Goal: Transaction & Acquisition: Purchase product/service

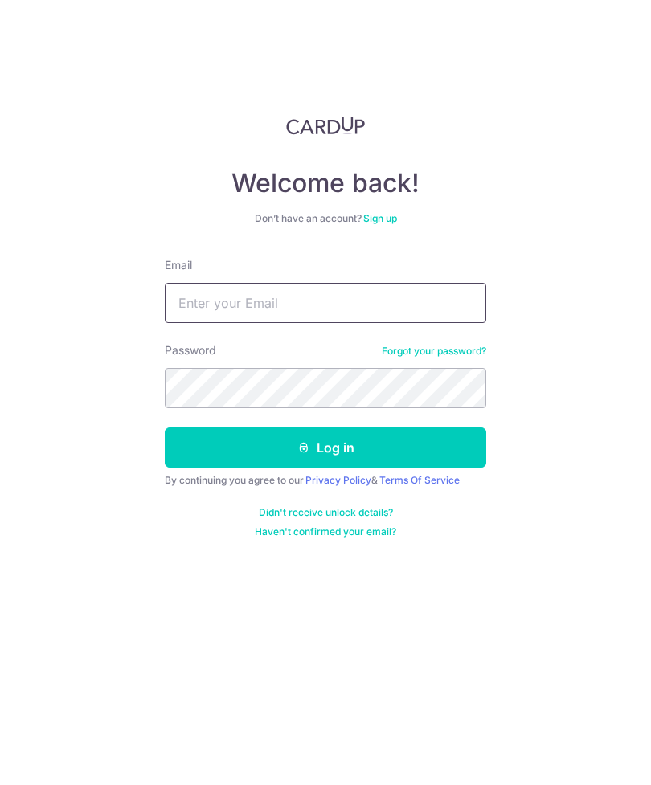
click at [277, 298] on input "Email" at bounding box center [325, 303] width 321 height 40
type input "Leongsengloon@gmail.com"
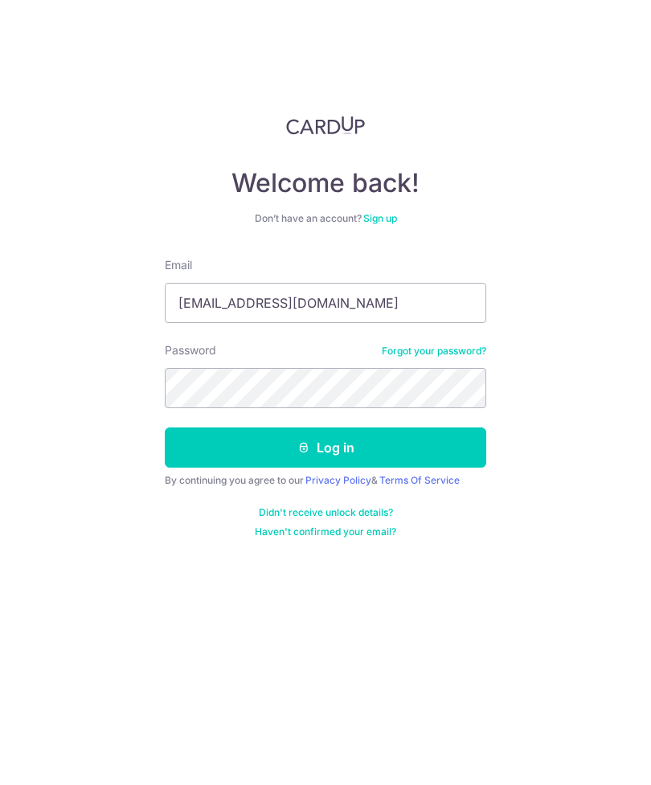
click at [377, 440] on button "Log in" at bounding box center [325, 448] width 321 height 40
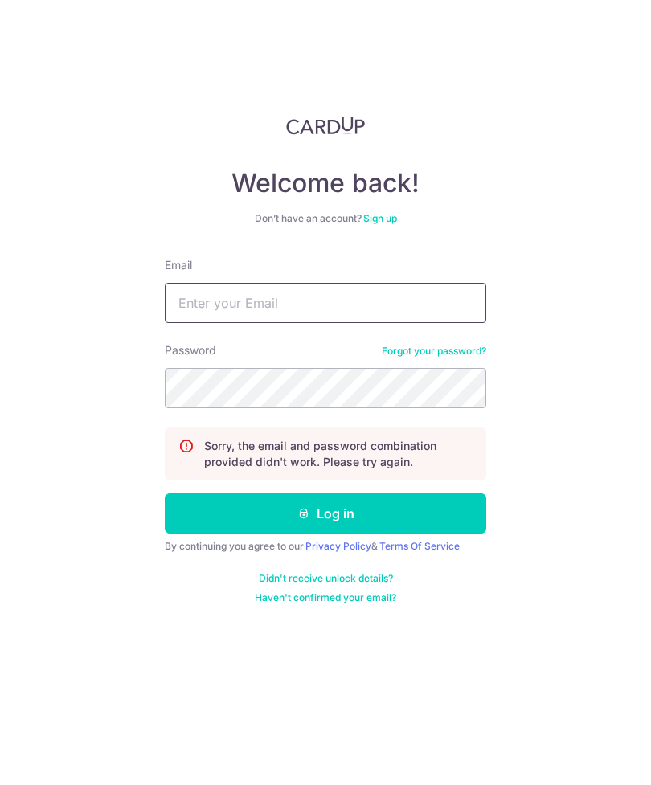
click at [252, 309] on input "Email" at bounding box center [325, 303] width 321 height 40
type input "Leongsengloon@gmail.com"
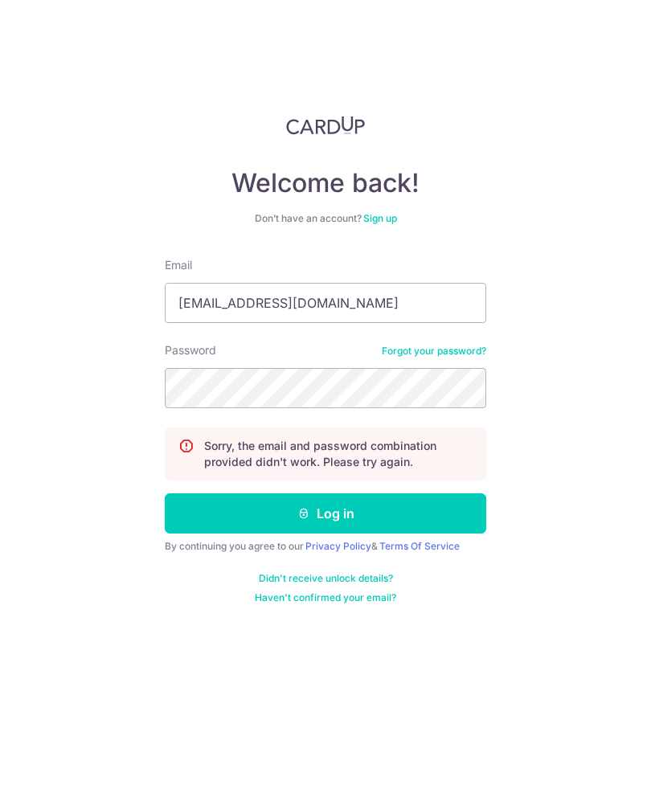
click at [336, 518] on button "Log in" at bounding box center [325, 513] width 321 height 40
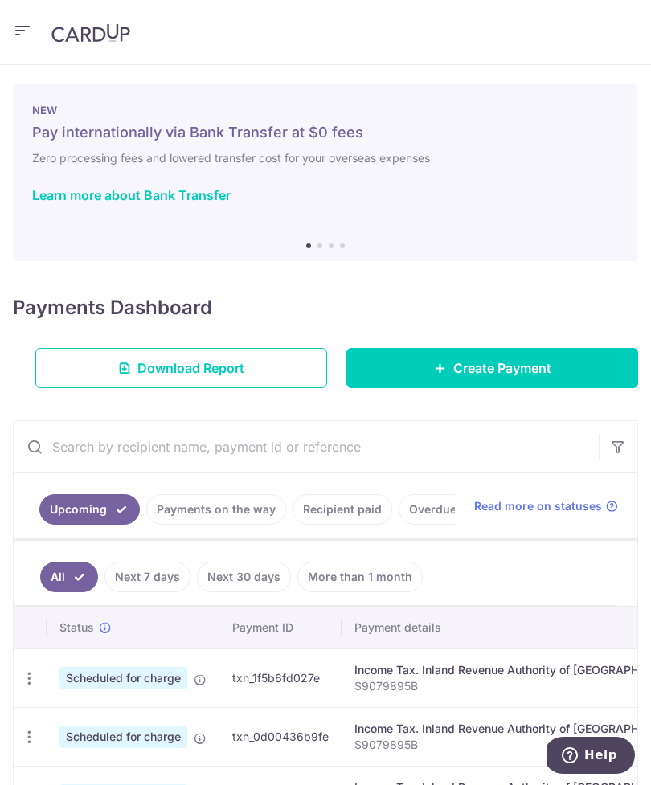
click at [7, 29] on header at bounding box center [325, 32] width 651 height 65
click at [385, 360] on link "Create Payment" at bounding box center [492, 368] width 292 height 40
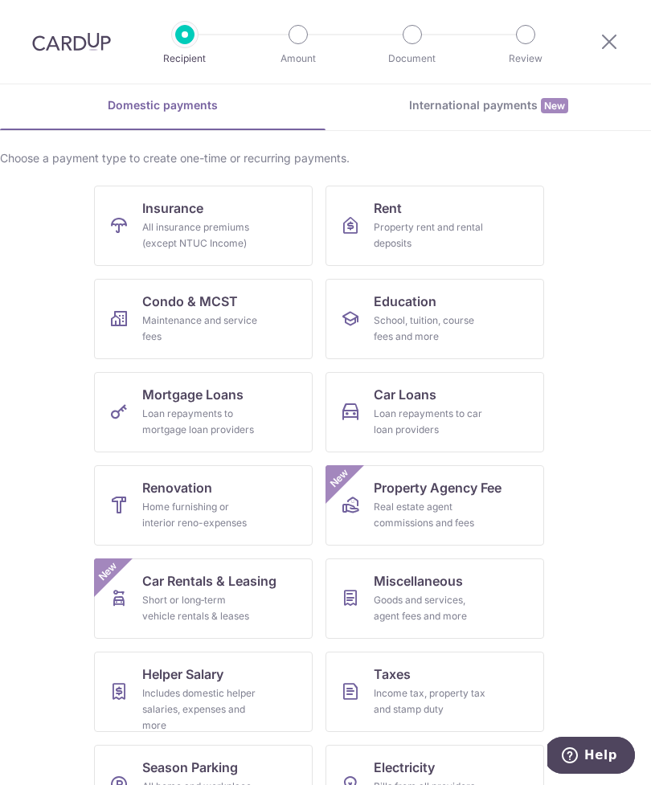
scroll to position [67, 0]
click at [393, 693] on div "Income tax, property tax and stamp duty" at bounding box center [432, 702] width 116 height 32
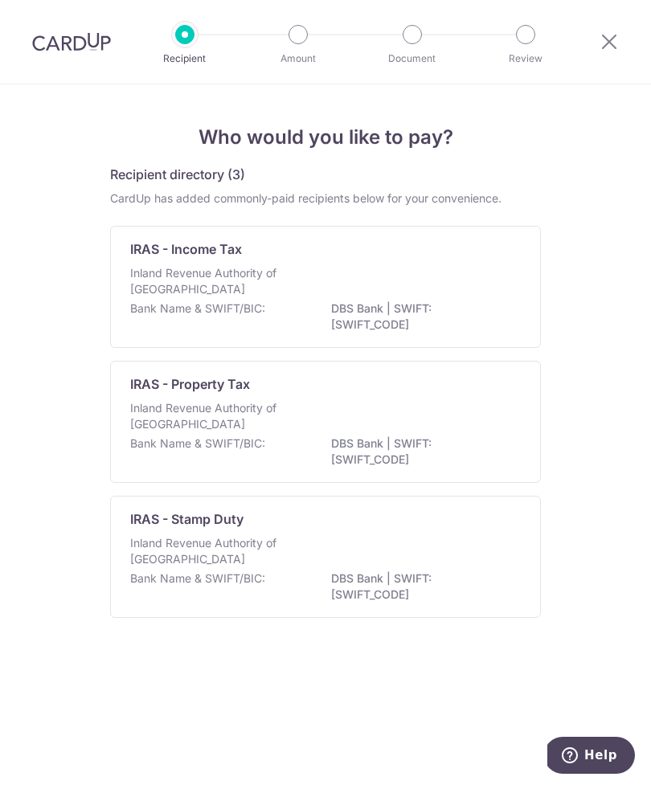
click at [407, 301] on p "DBS Bank | SWIFT: [SWIFT_CODE]" at bounding box center [421, 317] width 180 height 32
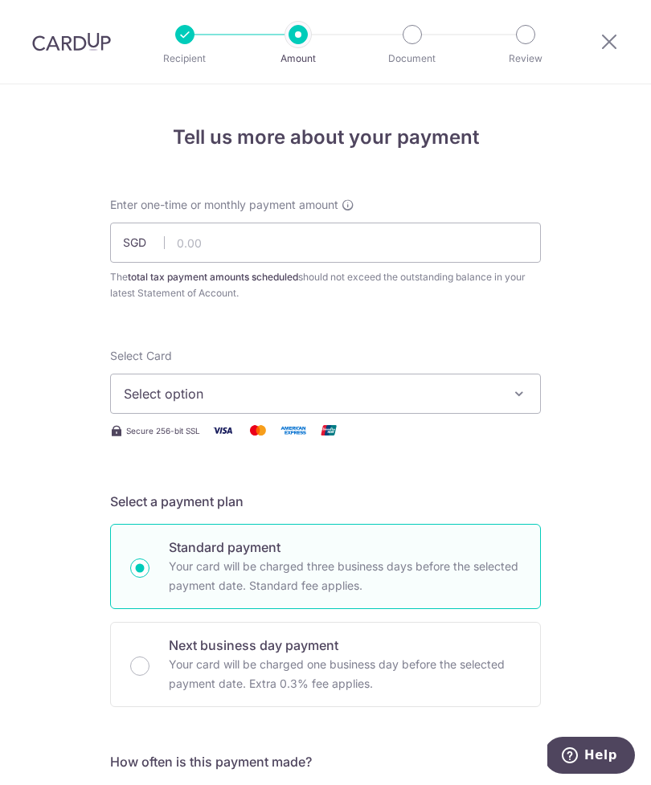
click at [285, 402] on span "Select option" at bounding box center [311, 393] width 375 height 19
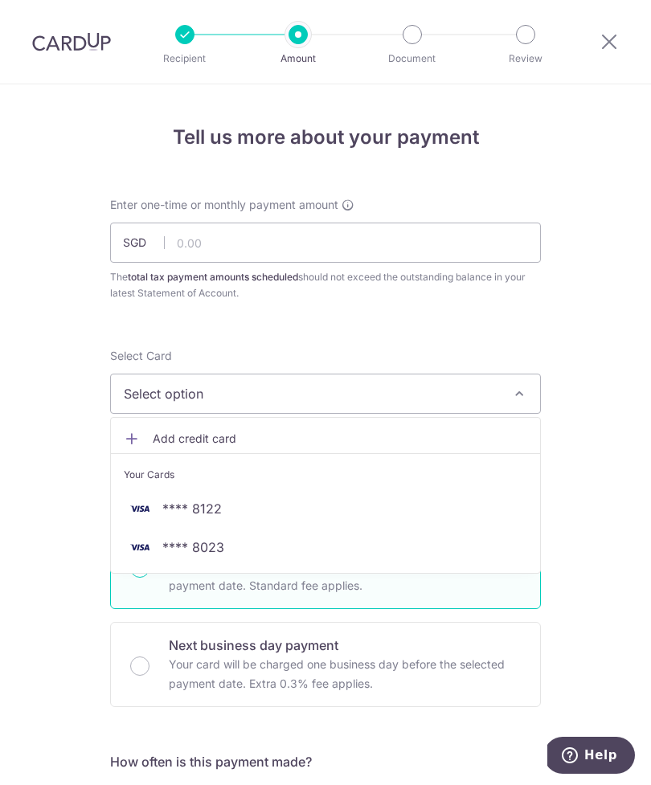
click at [325, 242] on div at bounding box center [325, 392] width 651 height 785
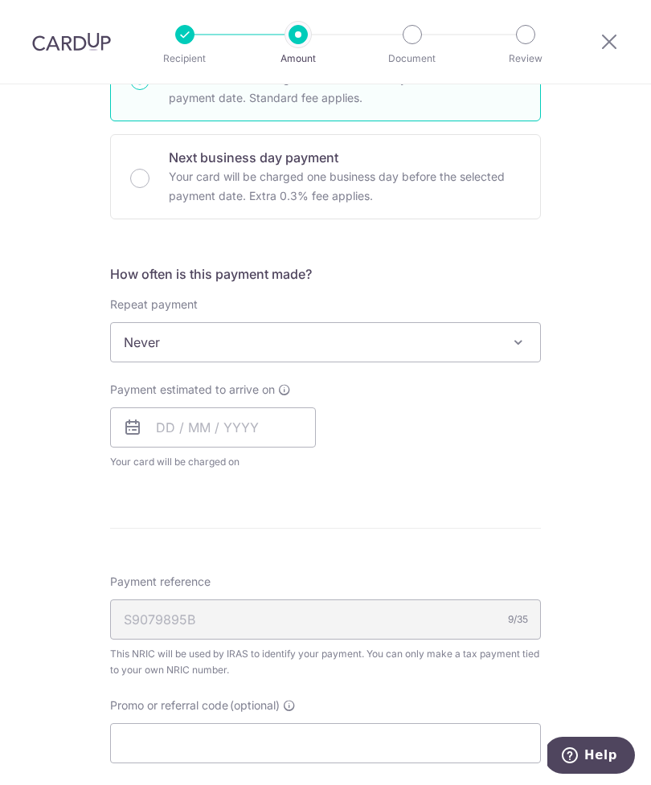
scroll to position [489, 0]
click at [293, 635] on div "S9079895B 9/35" at bounding box center [325, 619] width 431 height 40
click at [300, 616] on div "S9079895B 9/35" at bounding box center [325, 619] width 431 height 40
click at [309, 609] on div "S9079895B 9/35" at bounding box center [325, 619] width 431 height 40
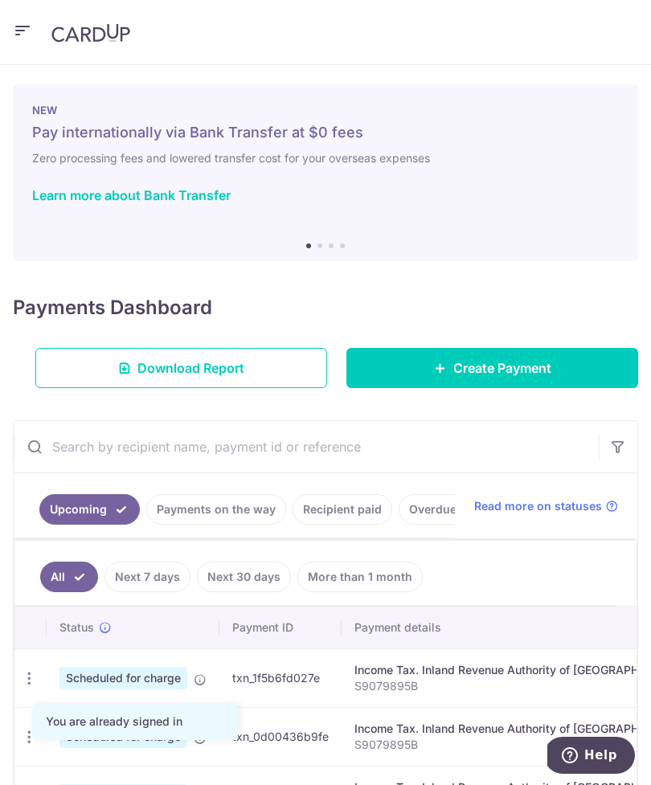
click at [414, 386] on link "Create Payment" at bounding box center [492, 368] width 292 height 40
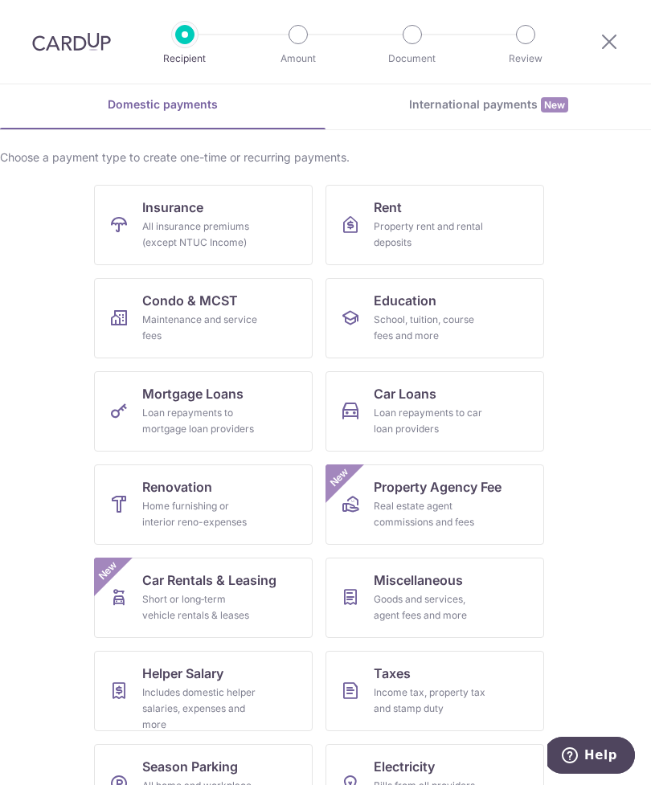
scroll to position [67, 0]
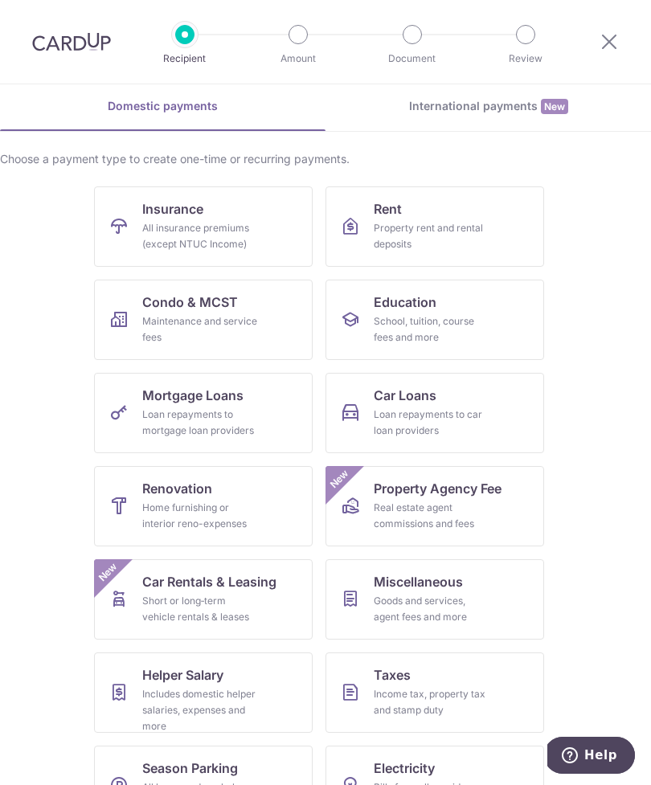
click at [219, 314] on div "Maintenance and service fees" at bounding box center [200, 329] width 116 height 32
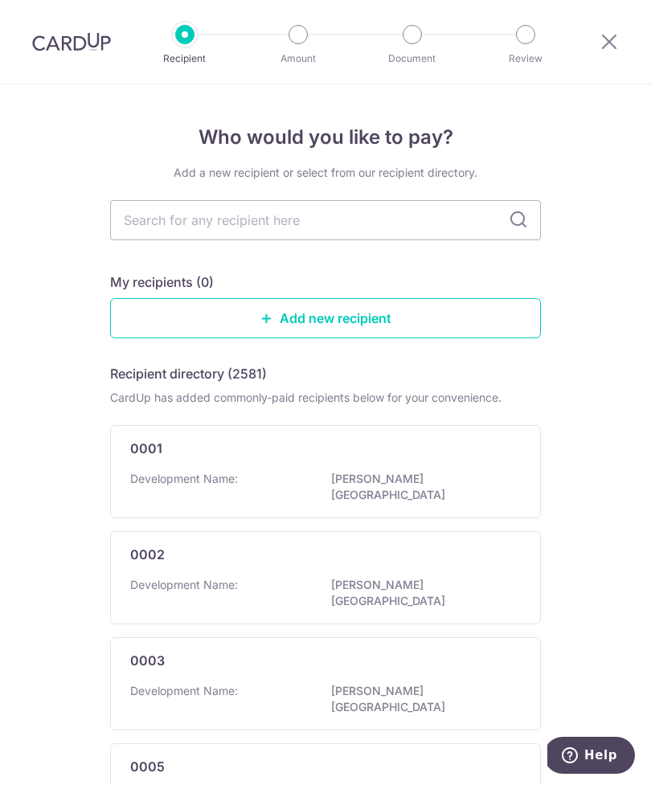
click at [600, 49] on icon at bounding box center [609, 41] width 19 height 20
click at [604, 39] on icon at bounding box center [609, 41] width 19 height 20
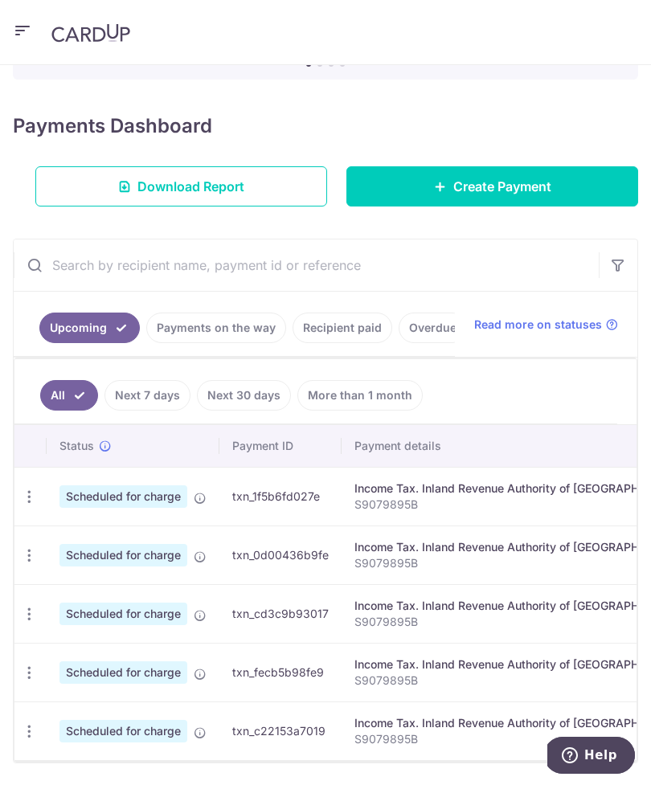
scroll to position [162, 0]
click at [420, 204] on link "Create Payment" at bounding box center [492, 186] width 292 height 40
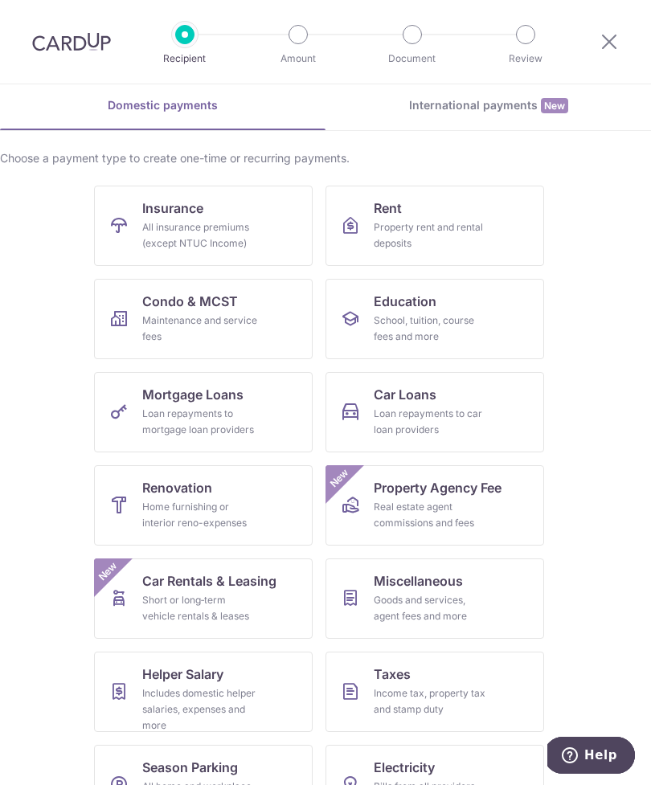
scroll to position [67, 0]
click at [465, 416] on div "Loan repayments to car loan providers" at bounding box center [432, 423] width 116 height 32
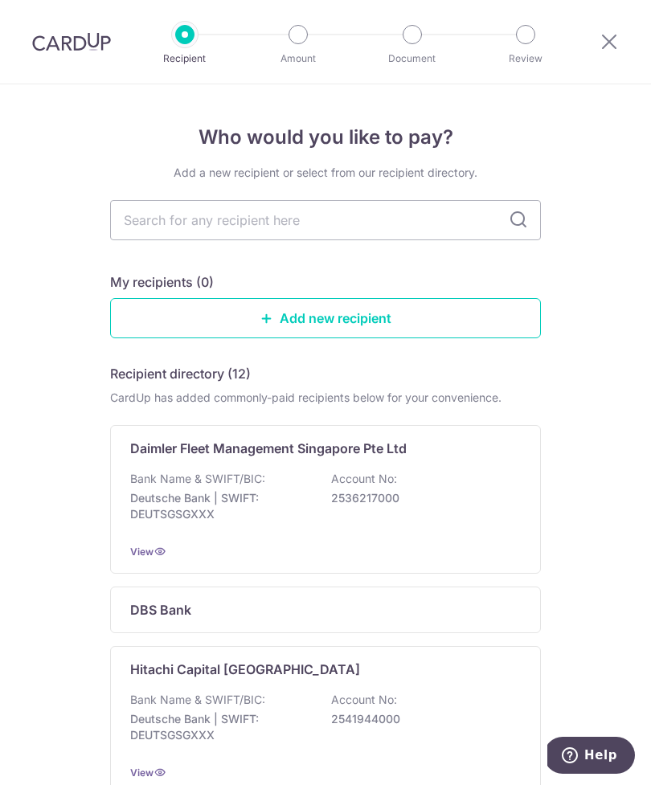
click at [152, 612] on p "DBS Bank" at bounding box center [160, 609] width 61 height 19
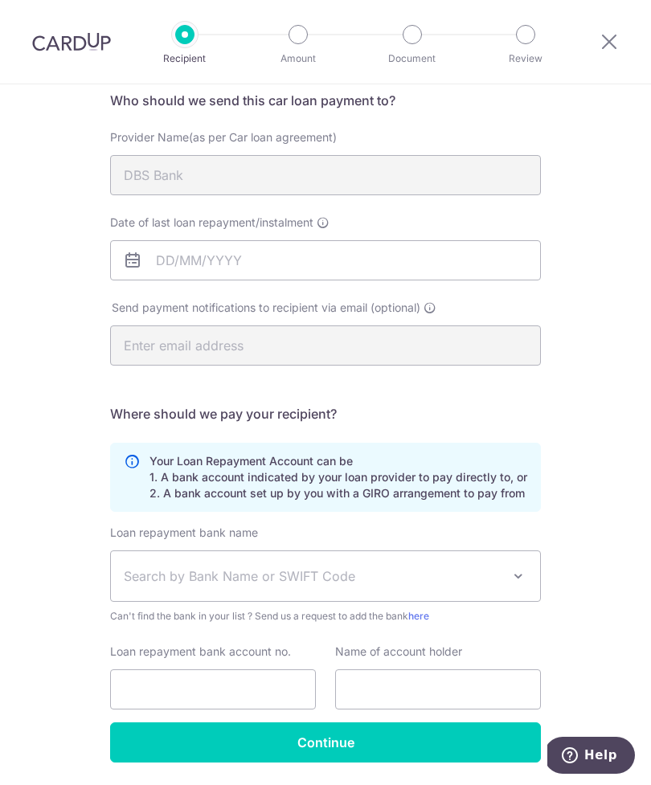
scroll to position [134, 0]
